Goal: Check status: Check status

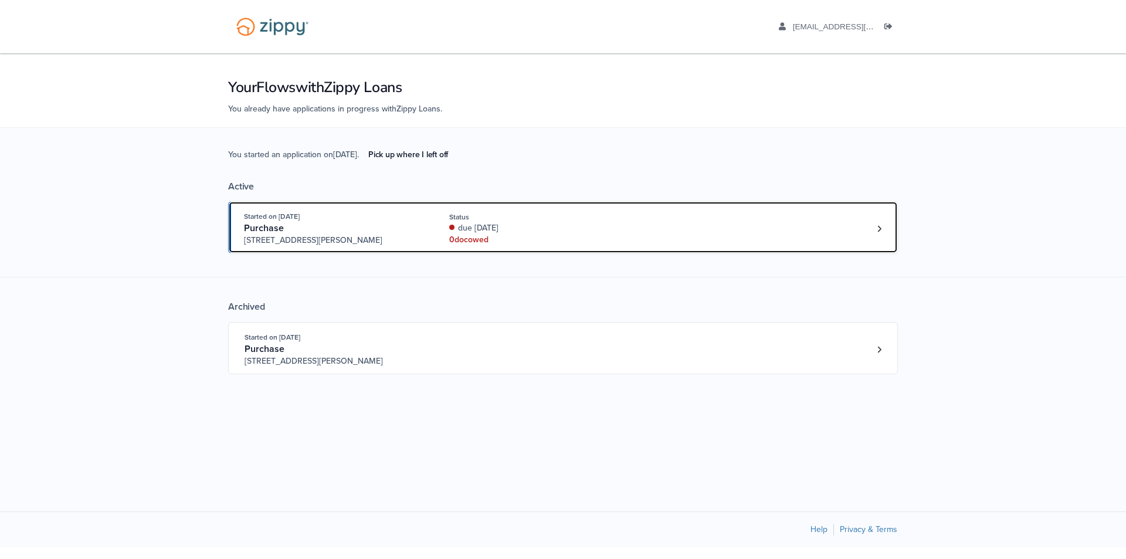
click at [648, 222] on div "Started on [DATE] Purchase [STREET_ADDRESS][PERSON_NAME] Status due [DATE] 0 do…" at bounding box center [557, 229] width 627 height 36
click at [462, 244] on div "0 doc owed" at bounding box center [527, 240] width 157 height 12
click at [681, 214] on div "Started on [DATE] Purchase [STREET_ADDRESS][PERSON_NAME] Status due [DATE] 0 do…" at bounding box center [557, 229] width 627 height 36
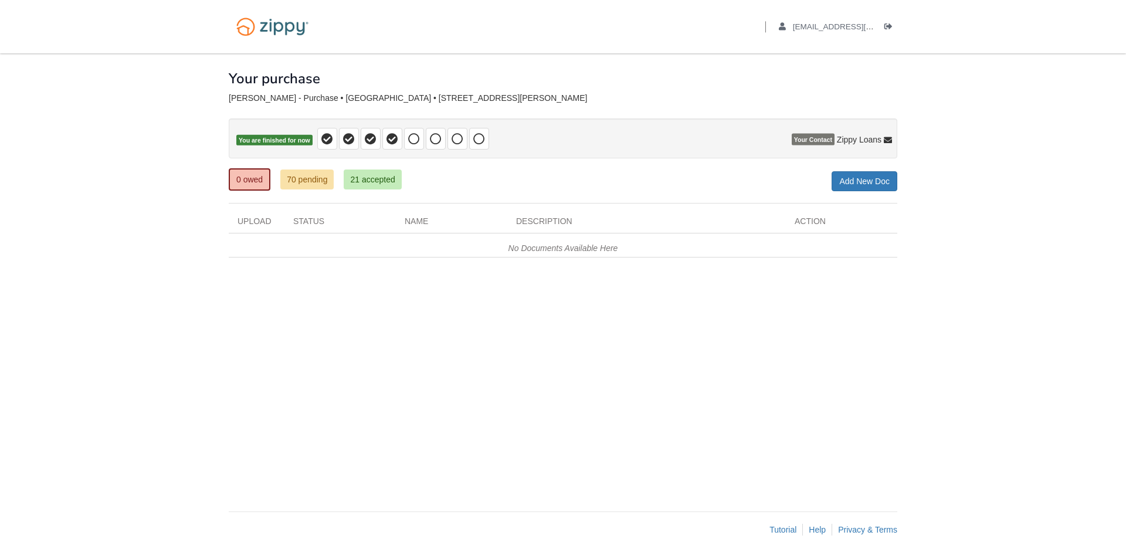
drag, startPoint x: 346, startPoint y: 19, endPoint x: 335, endPoint y: 4, distance: 18.6
drag, startPoint x: 335, startPoint y: 4, endPoint x: 185, endPoint y: 259, distance: 296.6
click at [185, 253] on body "Back to My Flows aaboley88@icloud.com Logout" at bounding box center [563, 279] width 1126 height 559
click at [409, 133] on icon at bounding box center [414, 139] width 12 height 12
click at [408, 137] on icon at bounding box center [414, 139] width 12 height 12
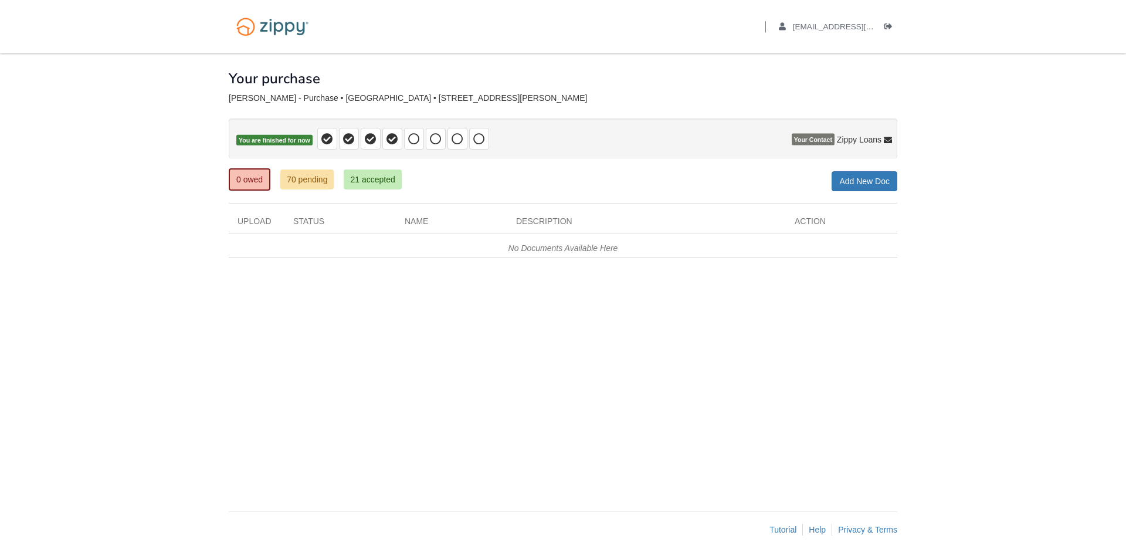
click at [434, 154] on p "You are finished for now" at bounding box center [563, 139] width 669 height 40
click at [434, 148] on span at bounding box center [436, 139] width 20 height 22
click at [461, 130] on span at bounding box center [458, 139] width 20 height 22
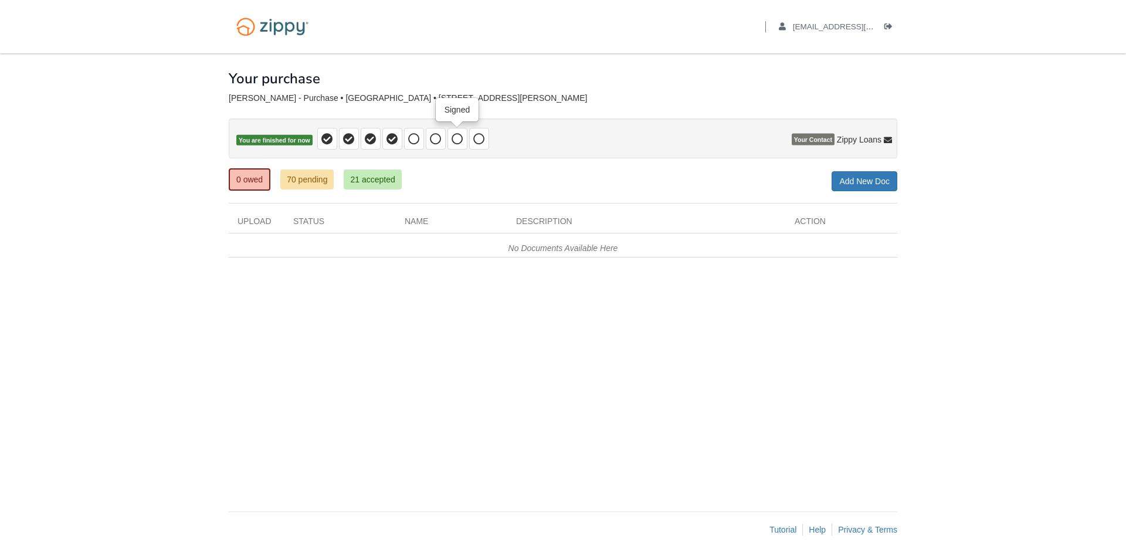
click at [461, 130] on span at bounding box center [458, 139] width 20 height 22
click at [488, 141] on span at bounding box center [479, 139] width 20 height 22
click at [889, 0] on html "Back to My Flows [EMAIL_ADDRESS][DOMAIN_NAME] Logout" at bounding box center [563, 279] width 1126 height 559
click at [416, 139] on icon at bounding box center [414, 139] width 12 height 12
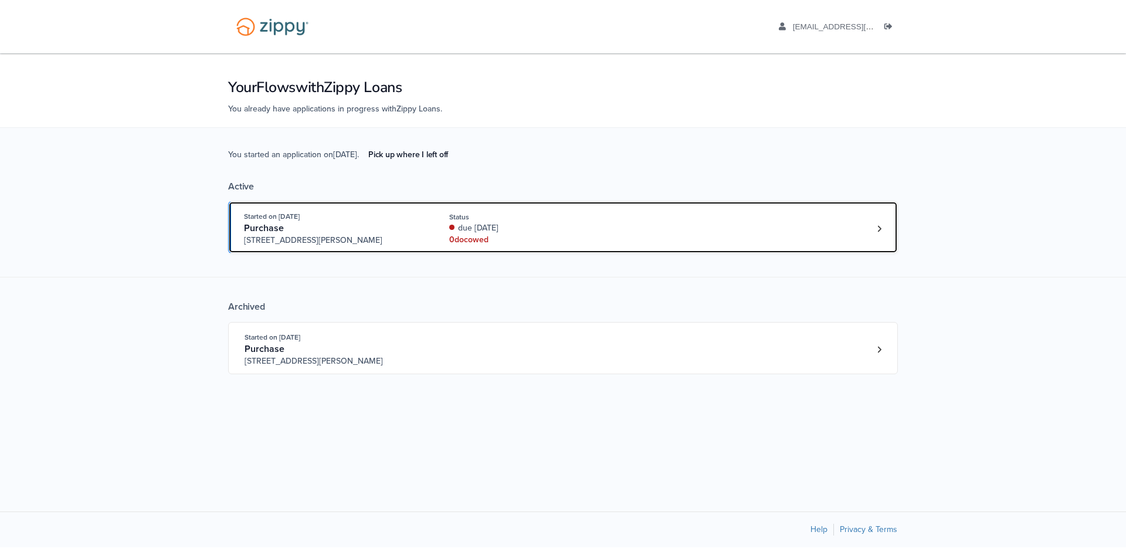
click at [519, 232] on div "due [DATE]" at bounding box center [527, 228] width 157 height 12
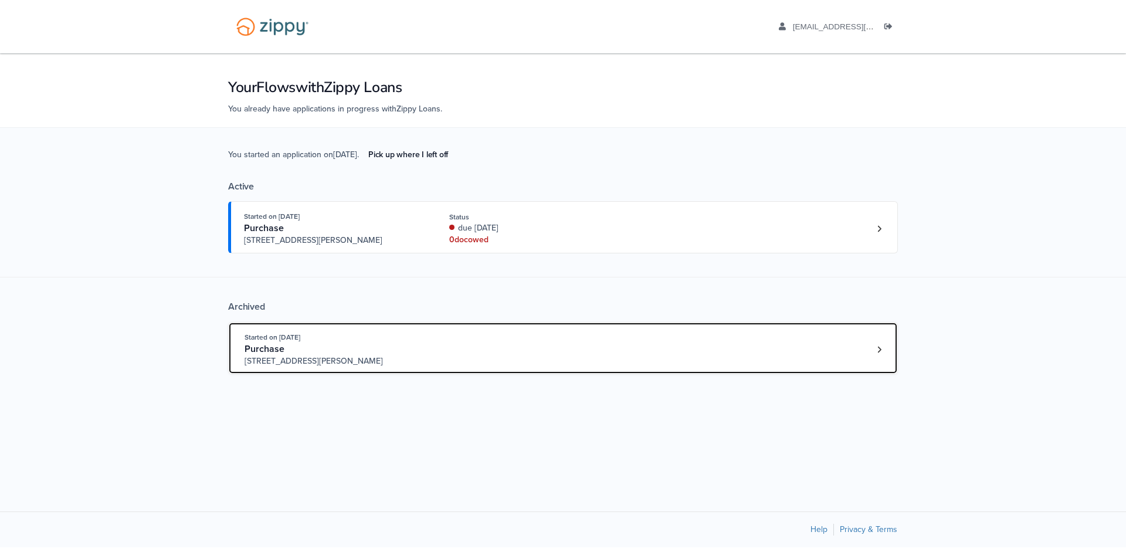
click at [403, 353] on div "Purchase" at bounding box center [334, 349] width 179 height 12
click at [856, 341] on div "Started on [DATE] Purchase [STREET_ADDRESS][PERSON_NAME]" at bounding box center [558, 349] width 626 height 36
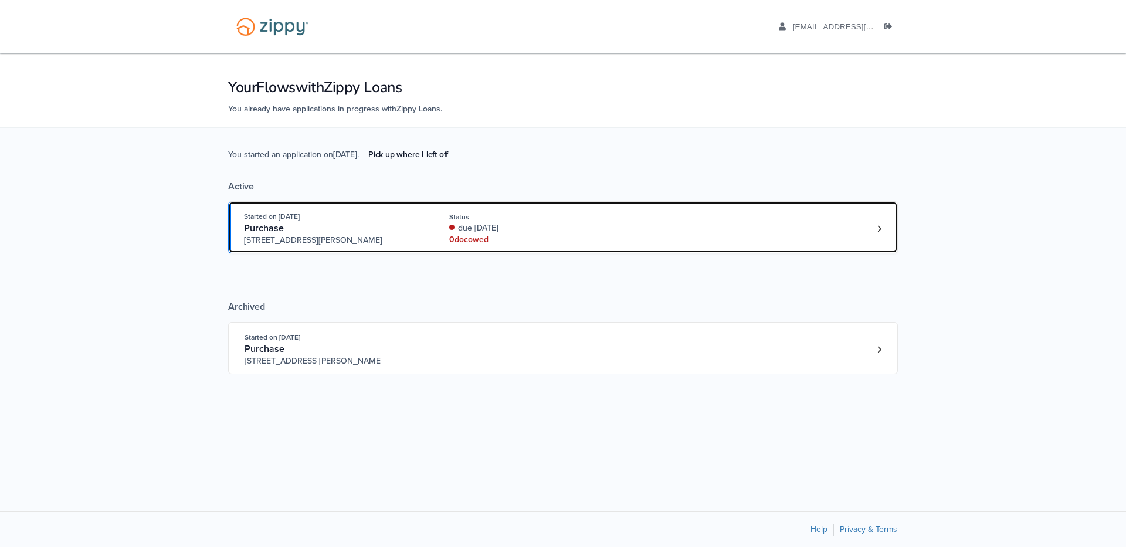
click at [417, 220] on div "Started on [DATE]" at bounding box center [333, 217] width 179 height 12
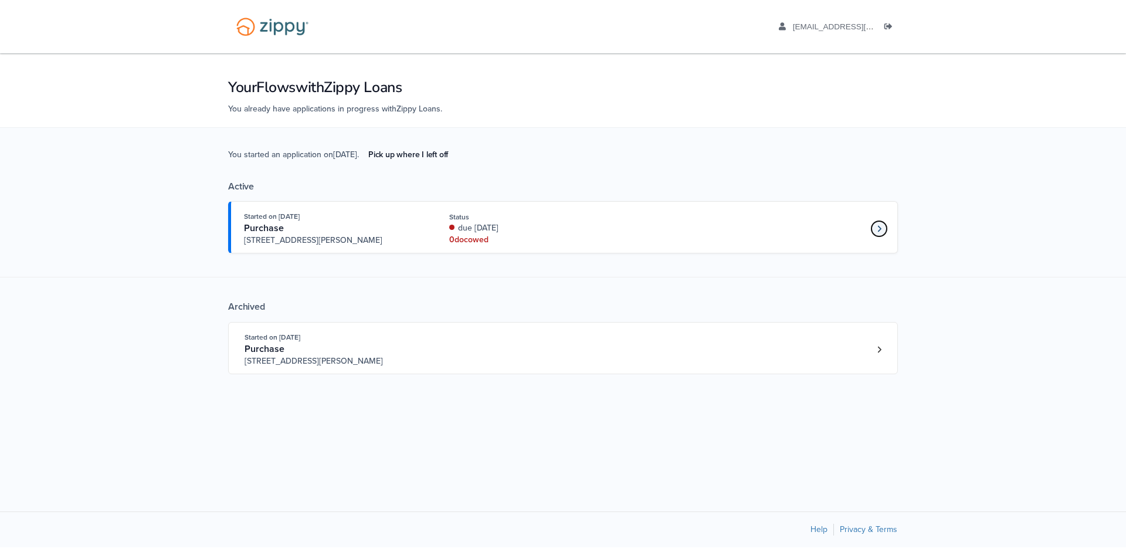
click at [887, 226] on link "Loan number 4228033" at bounding box center [880, 229] width 18 height 18
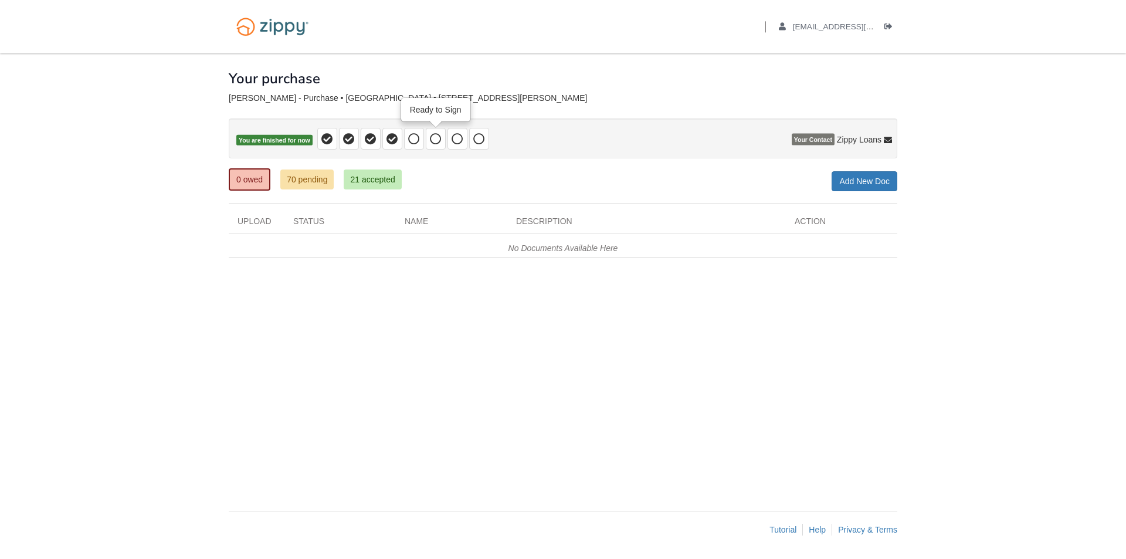
click at [1125, 334] on body "Back to My Flows aaboley88@icloud.com Logout" at bounding box center [563, 279] width 1126 height 559
click at [411, 142] on icon at bounding box center [414, 139] width 12 height 12
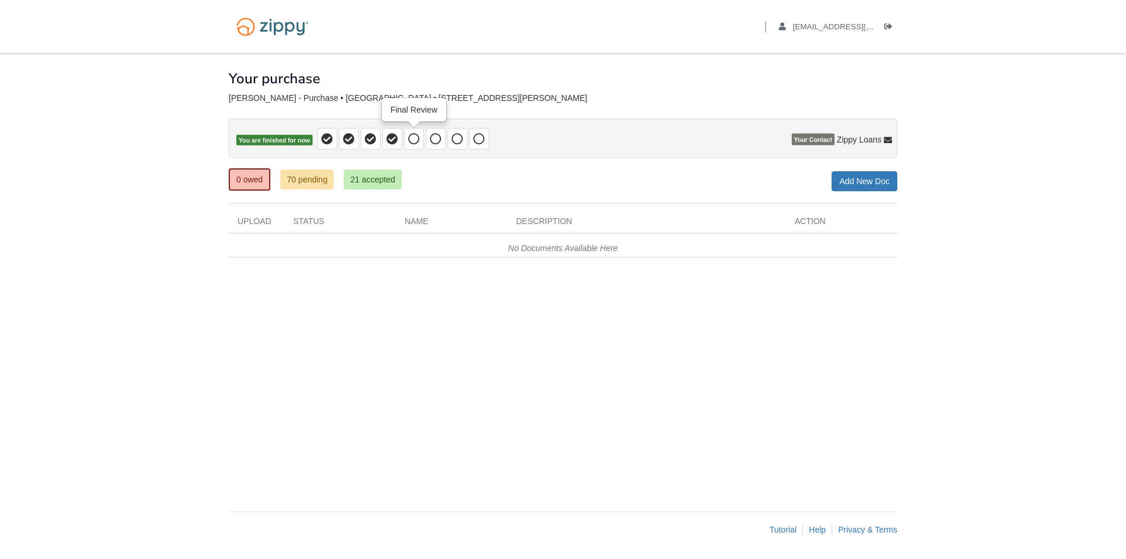
click at [411, 142] on icon at bounding box center [414, 139] width 12 height 12
